Goal: Navigation & Orientation: Find specific page/section

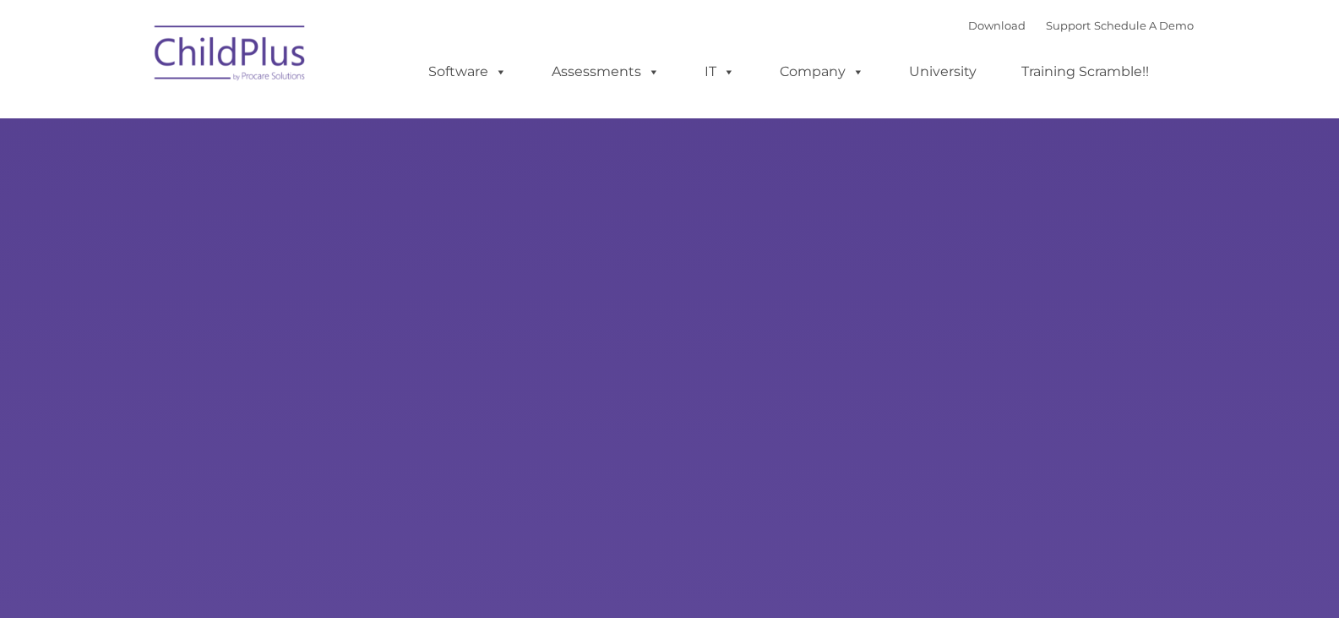
type input ""
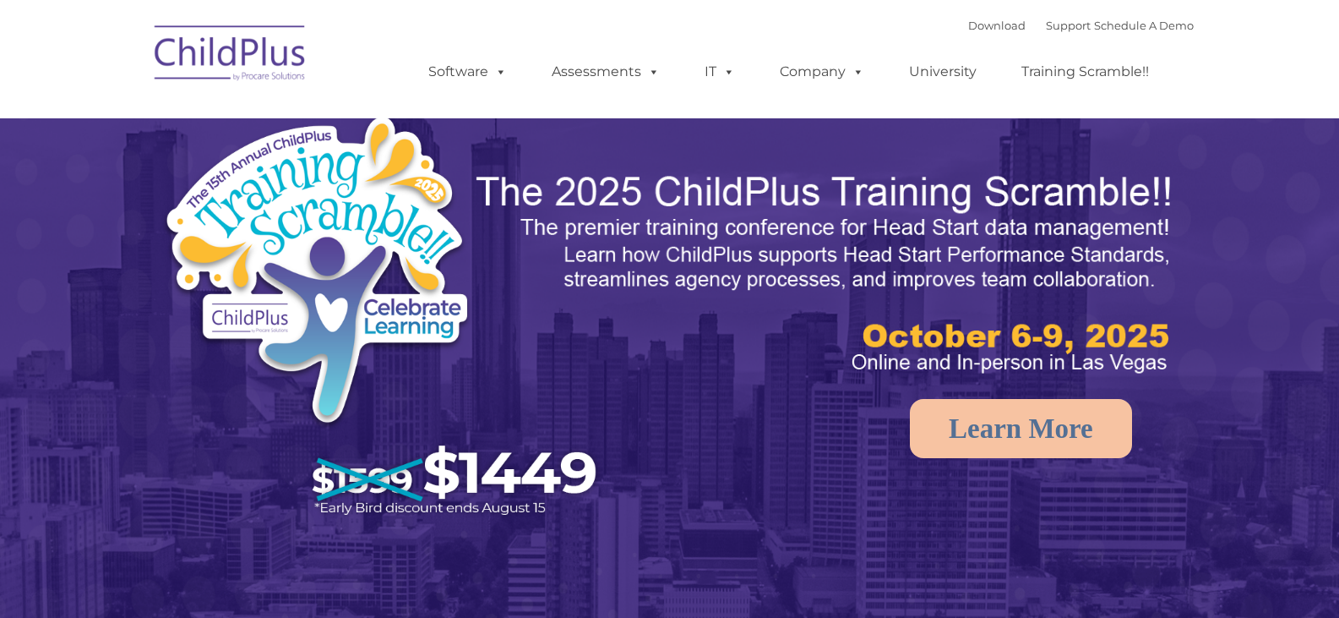
select select "MEDIUM"
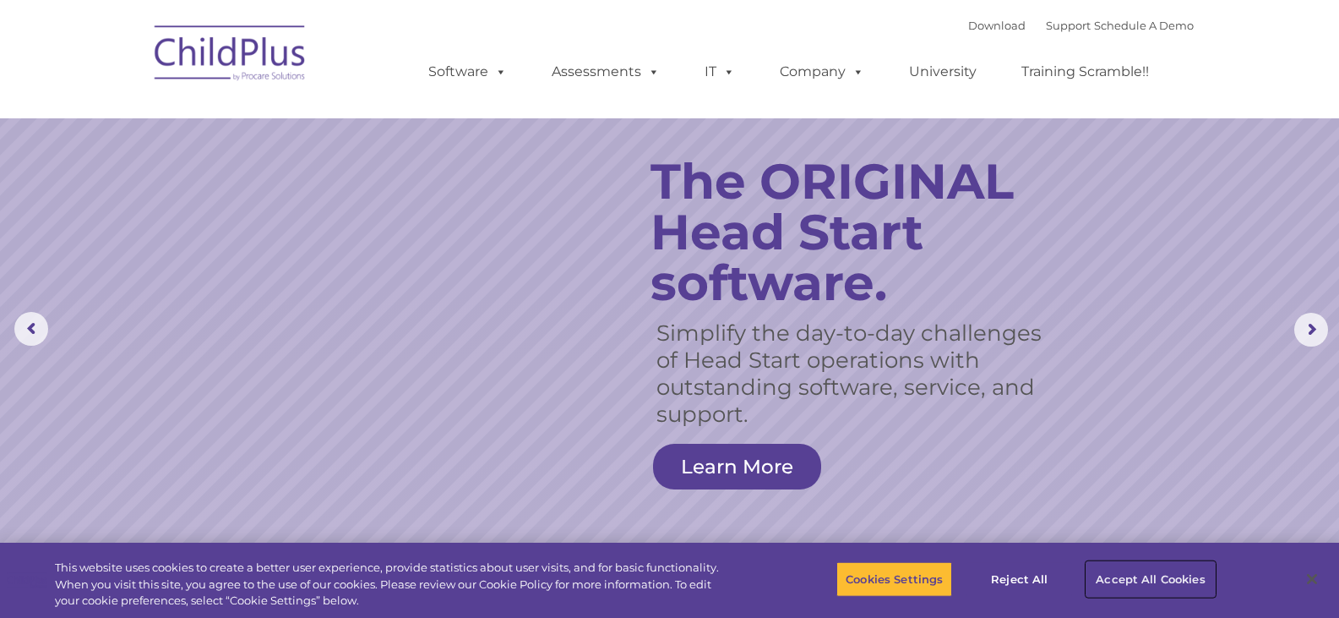
click at [1181, 571] on button "Accept All Cookies" at bounding box center [1151, 578] width 128 height 35
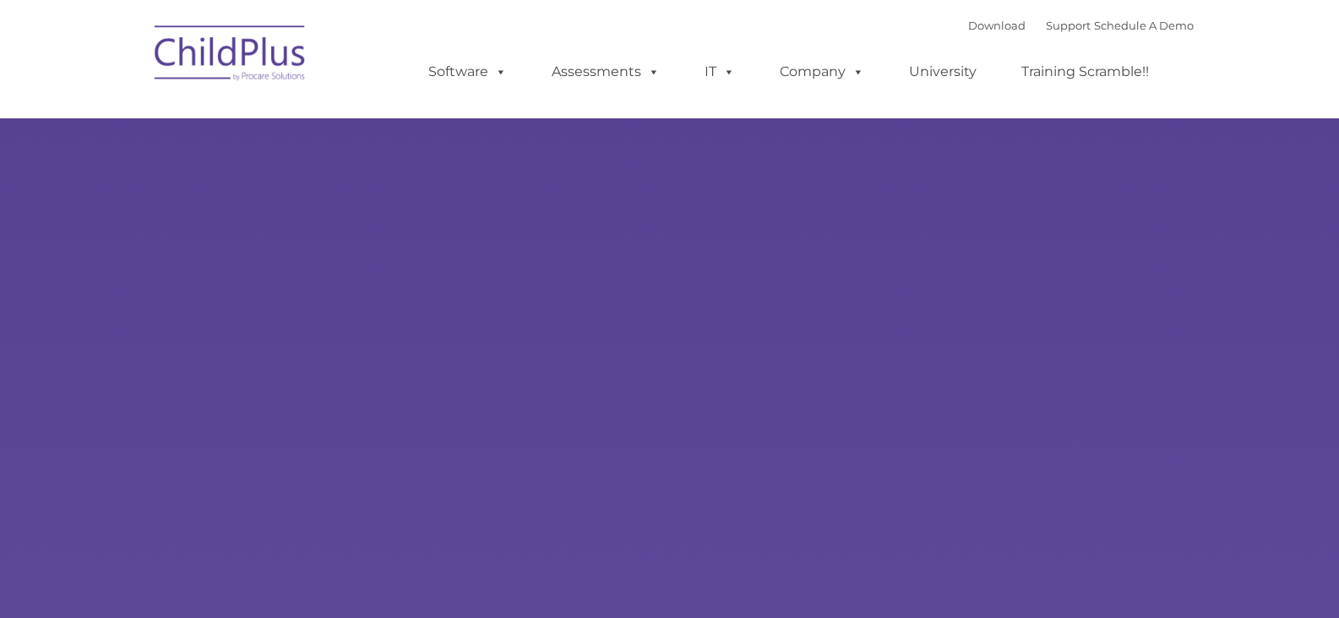
type input ""
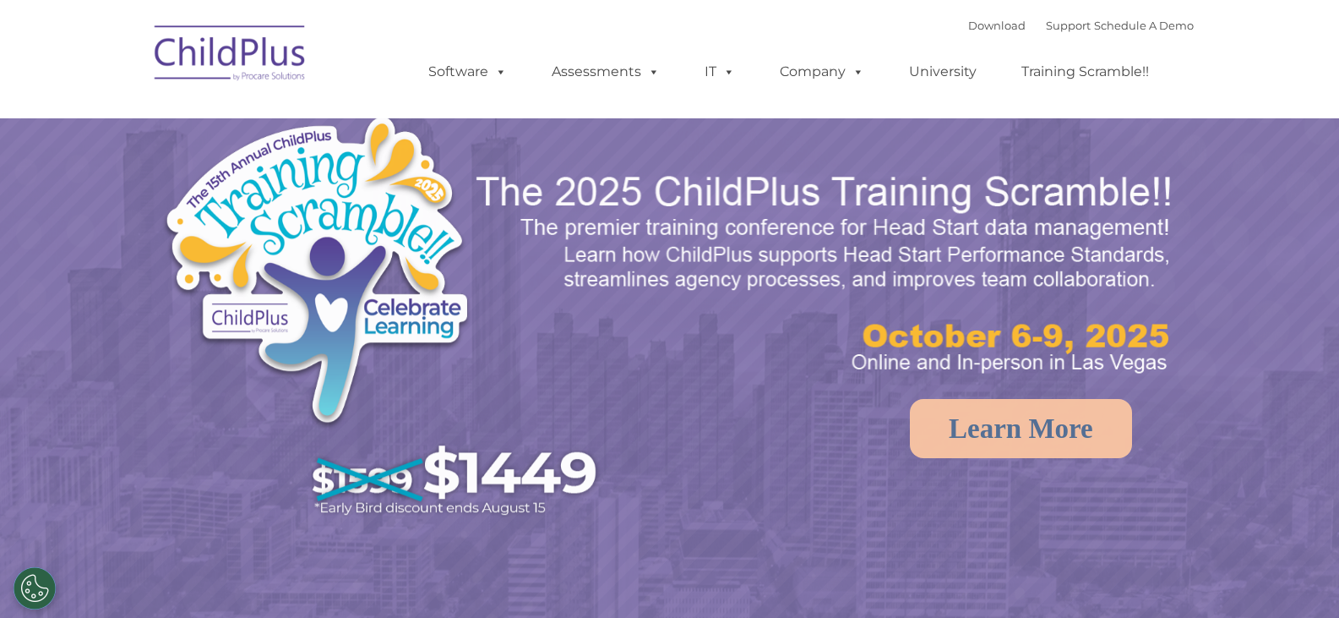
select select "MEDIUM"
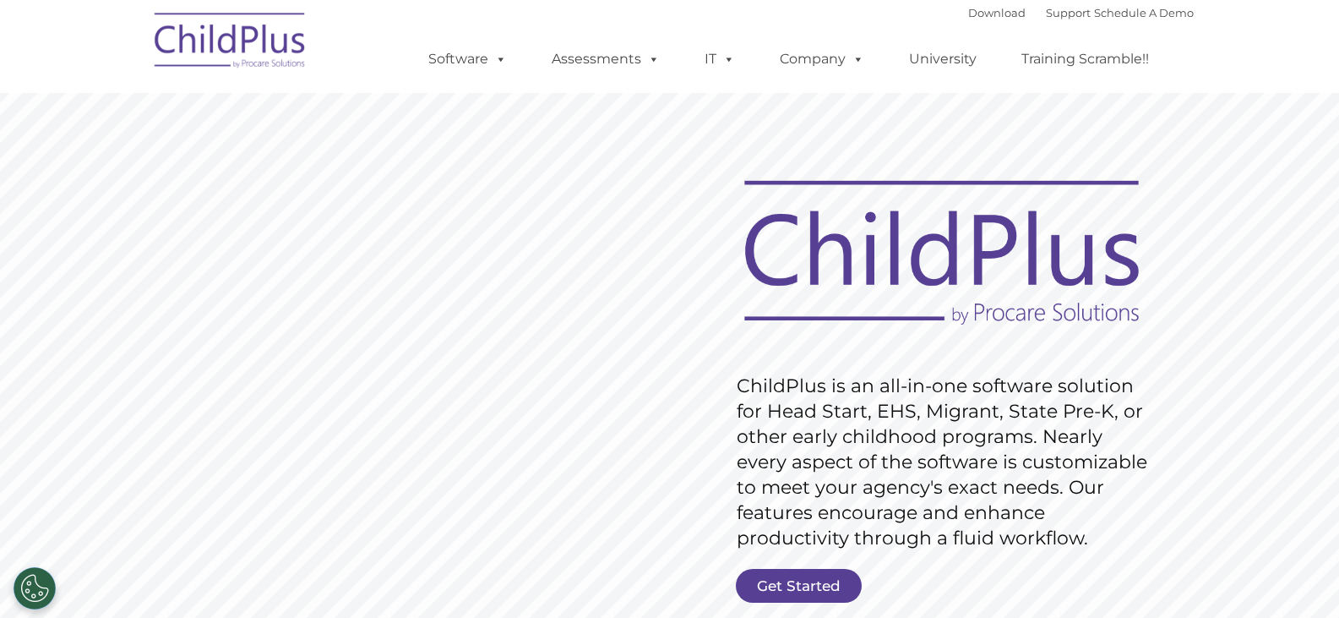
click at [192, 51] on img at bounding box center [230, 43] width 169 height 85
click at [441, 63] on link "Software" at bounding box center [468, 59] width 112 height 34
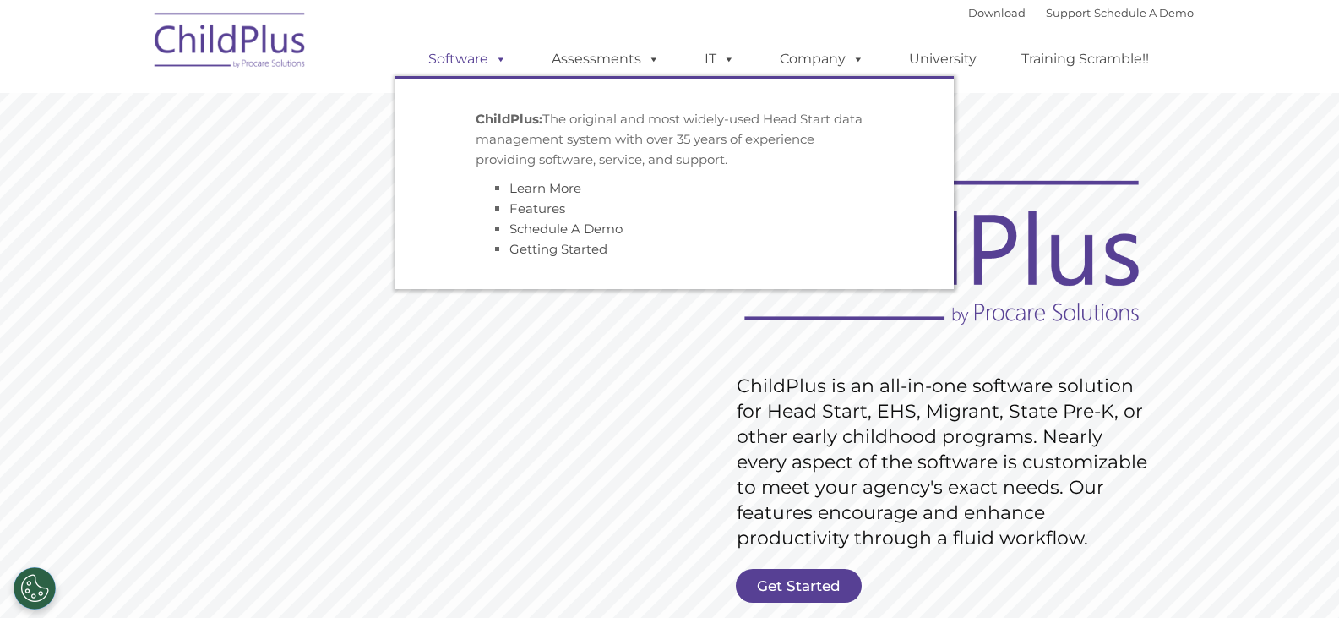
click at [441, 63] on link "Software" at bounding box center [468, 59] width 112 height 34
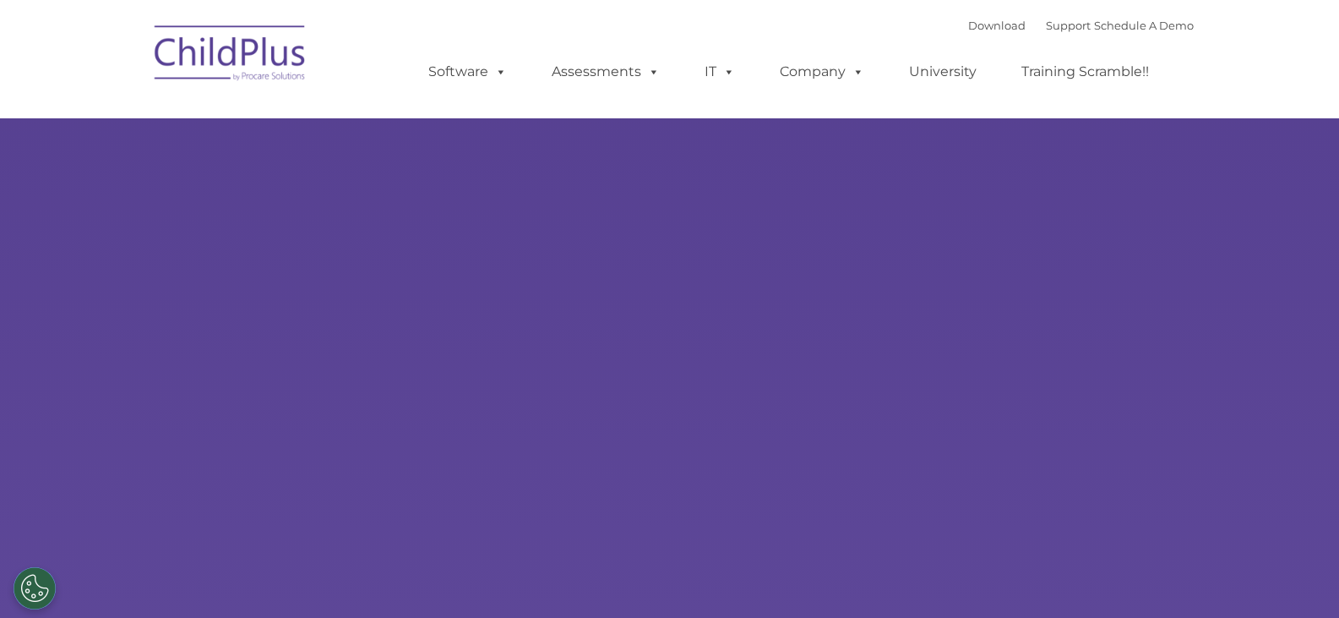
type input ""
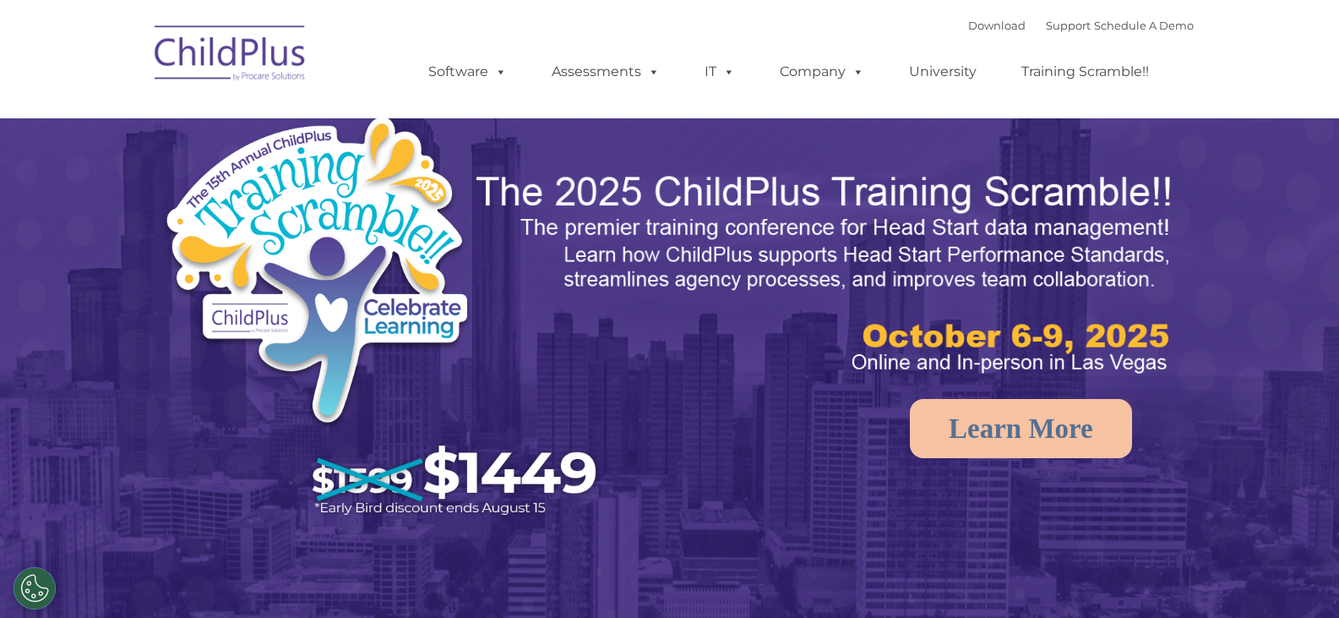
select select "MEDIUM"
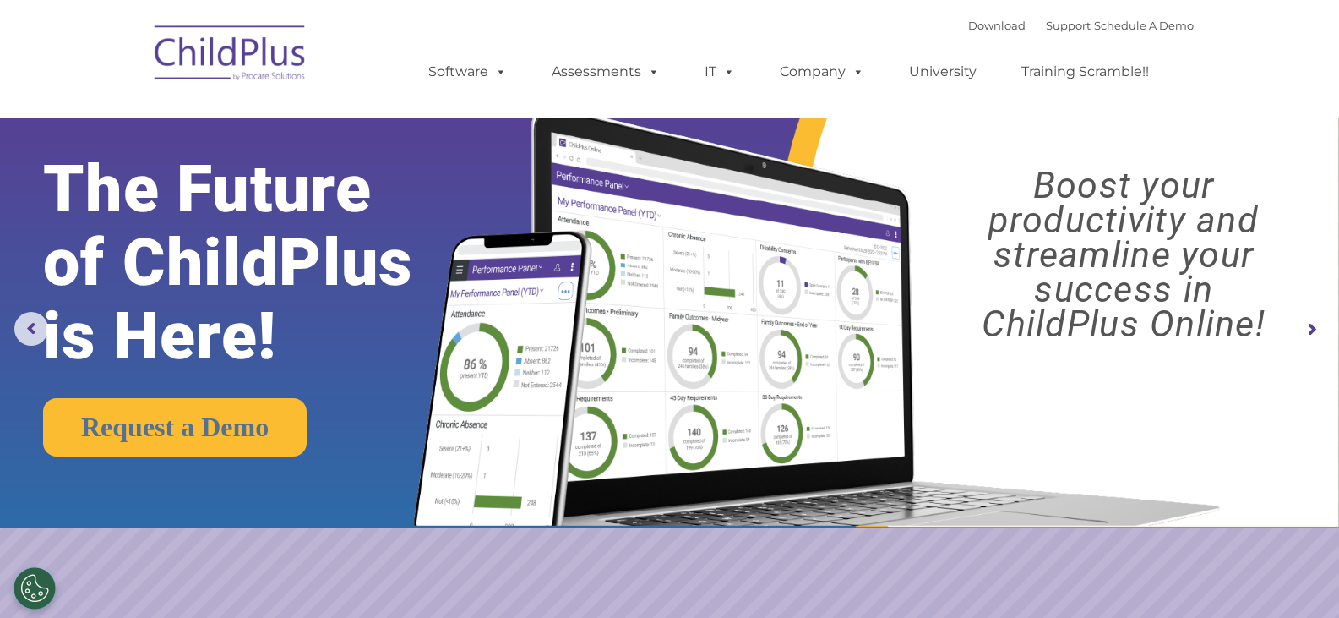
click at [577, 19] on div "Download Support | Schedule A Demo  MENU MENU Software ChildPlus: The original…" at bounding box center [794, 59] width 799 height 93
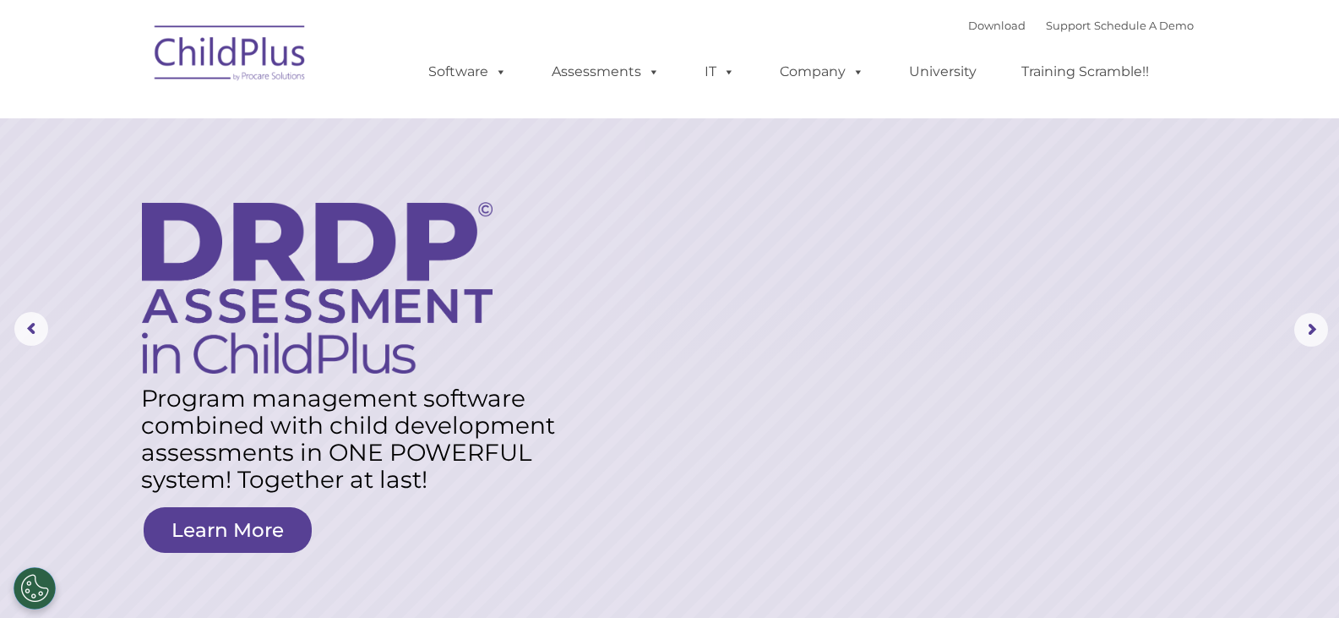
drag, startPoint x: 930, startPoint y: 152, endPoint x: 608, endPoint y: 2, distance: 355.4
click at [930, 152] on rs-layer at bounding box center [669, 329] width 1339 height 659
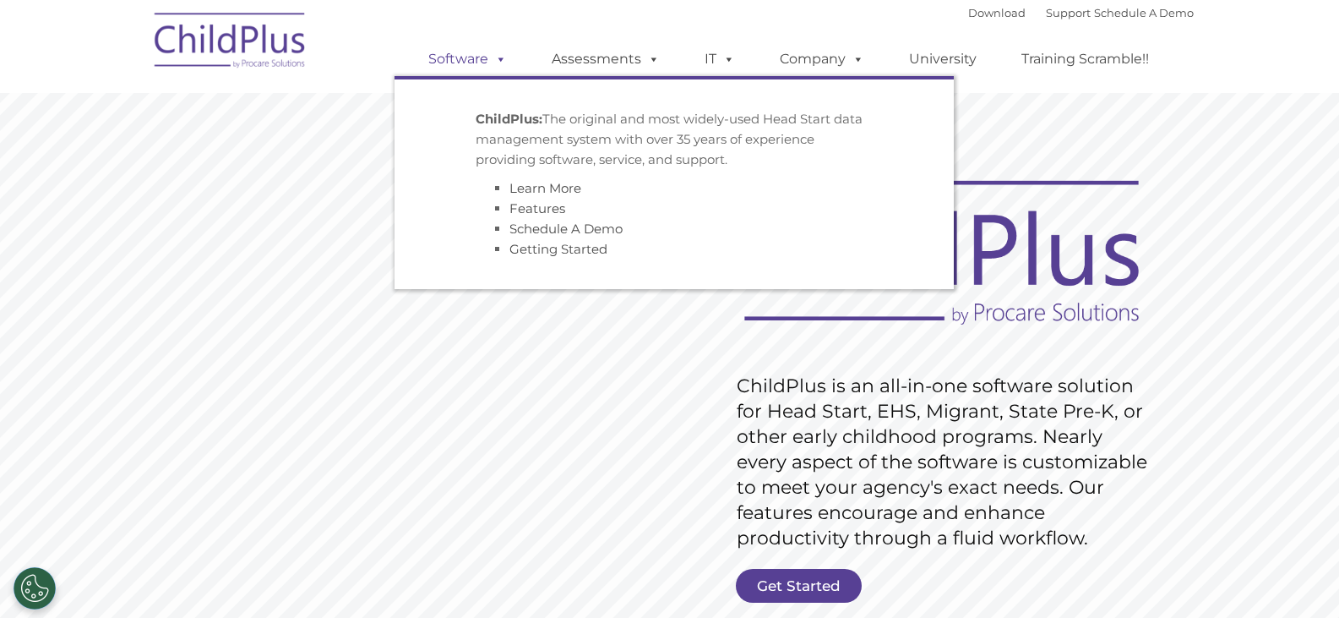
click at [452, 46] on link "Software" at bounding box center [468, 59] width 112 height 34
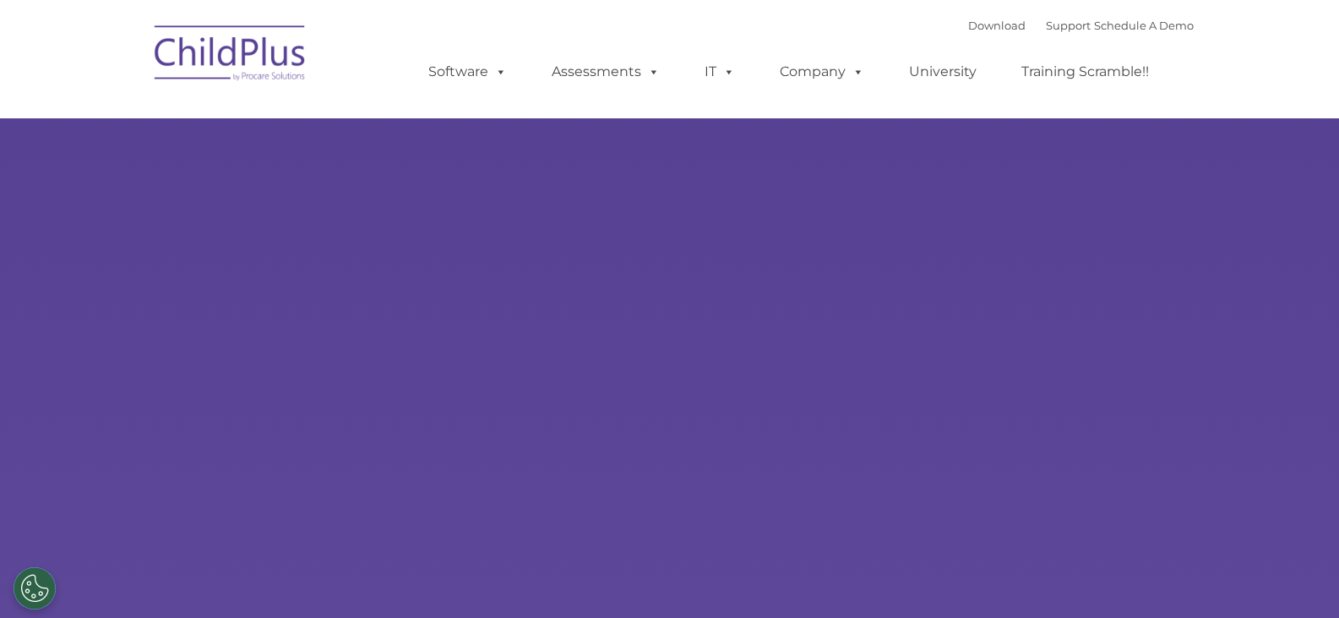
type input ""
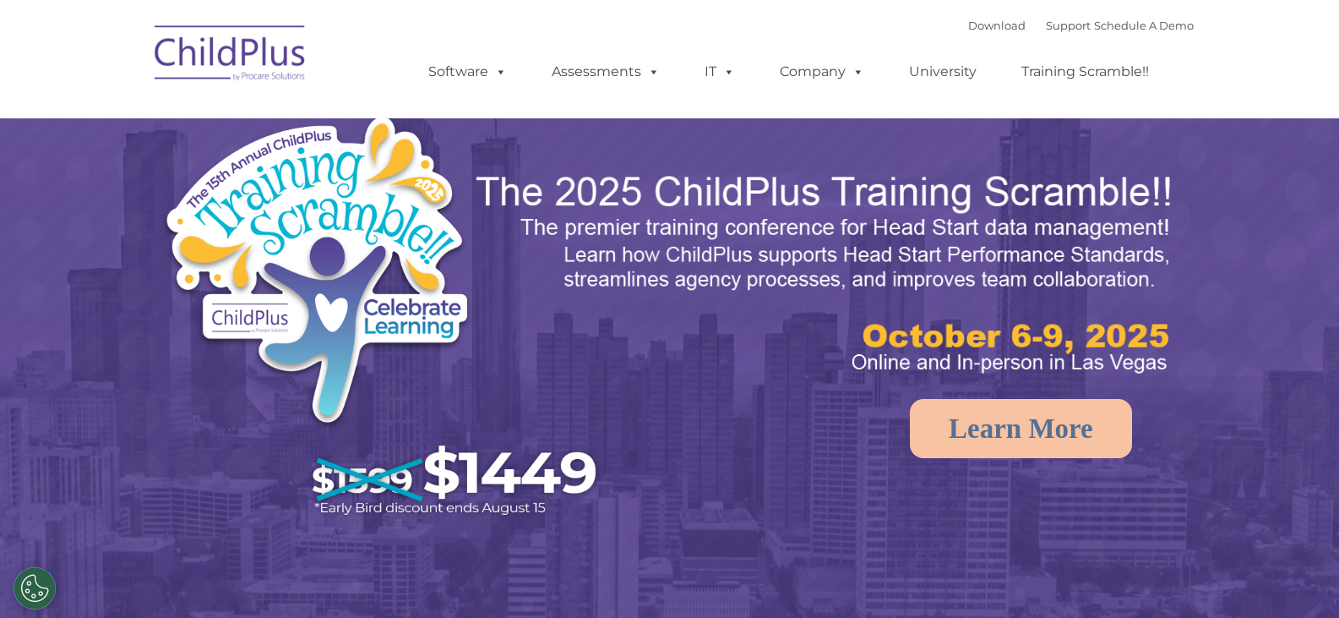
select select "MEDIUM"
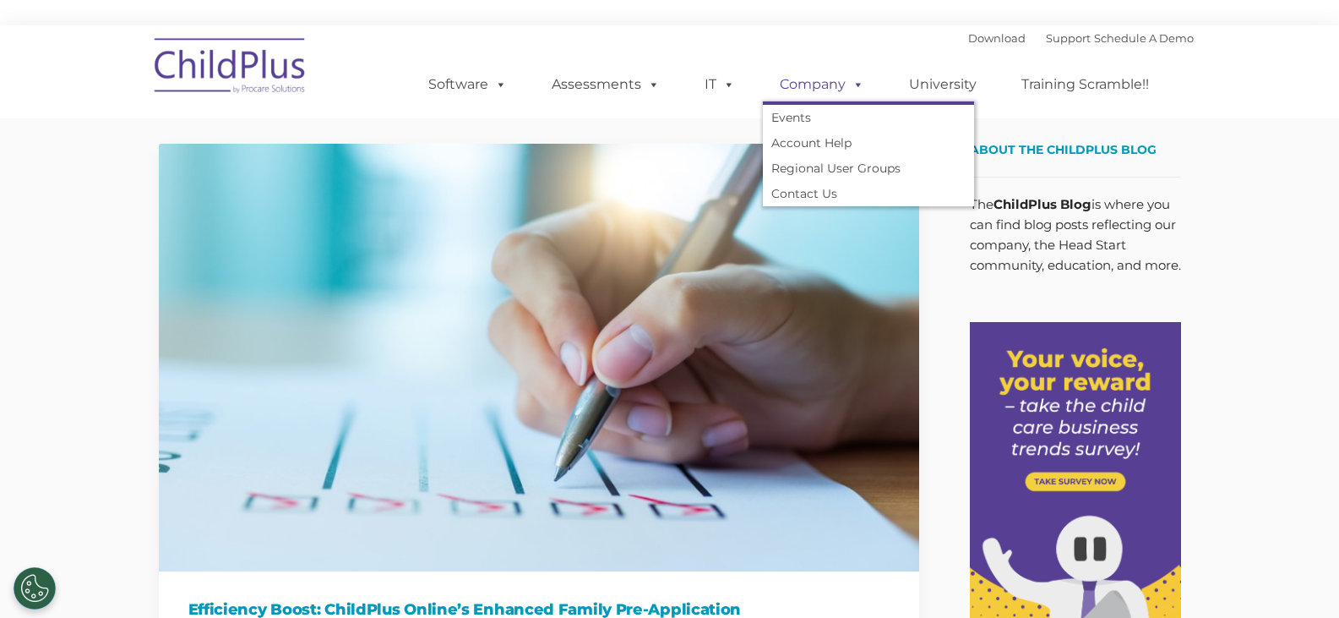
click at [843, 81] on link "Company" at bounding box center [822, 85] width 118 height 34
